Goal: Check status

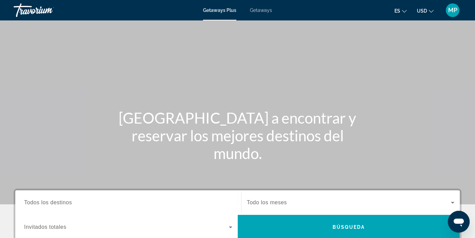
click at [454, 12] on span "MP" at bounding box center [452, 10] width 9 height 7
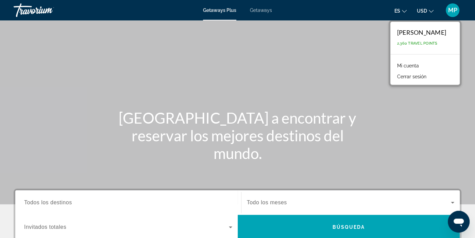
click at [421, 65] on link "Mi cuenta" at bounding box center [408, 65] width 29 height 9
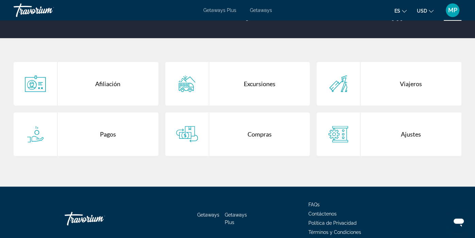
scroll to position [114, 0]
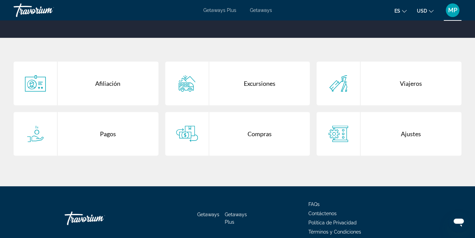
click at [253, 131] on div "Compras" at bounding box center [259, 134] width 101 height 44
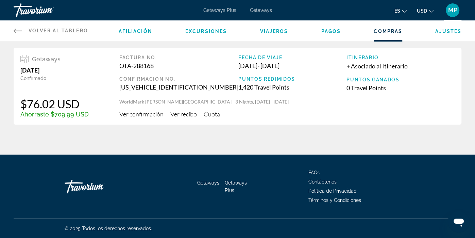
click at [141, 116] on span "Ver confirmación" at bounding box center [141, 113] width 44 height 7
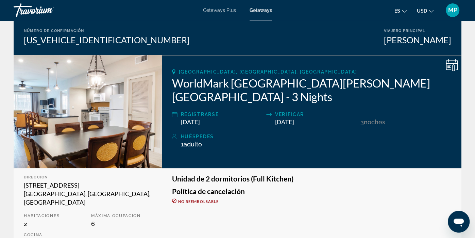
scroll to position [66, 0]
